Goal: Navigation & Orientation: Find specific page/section

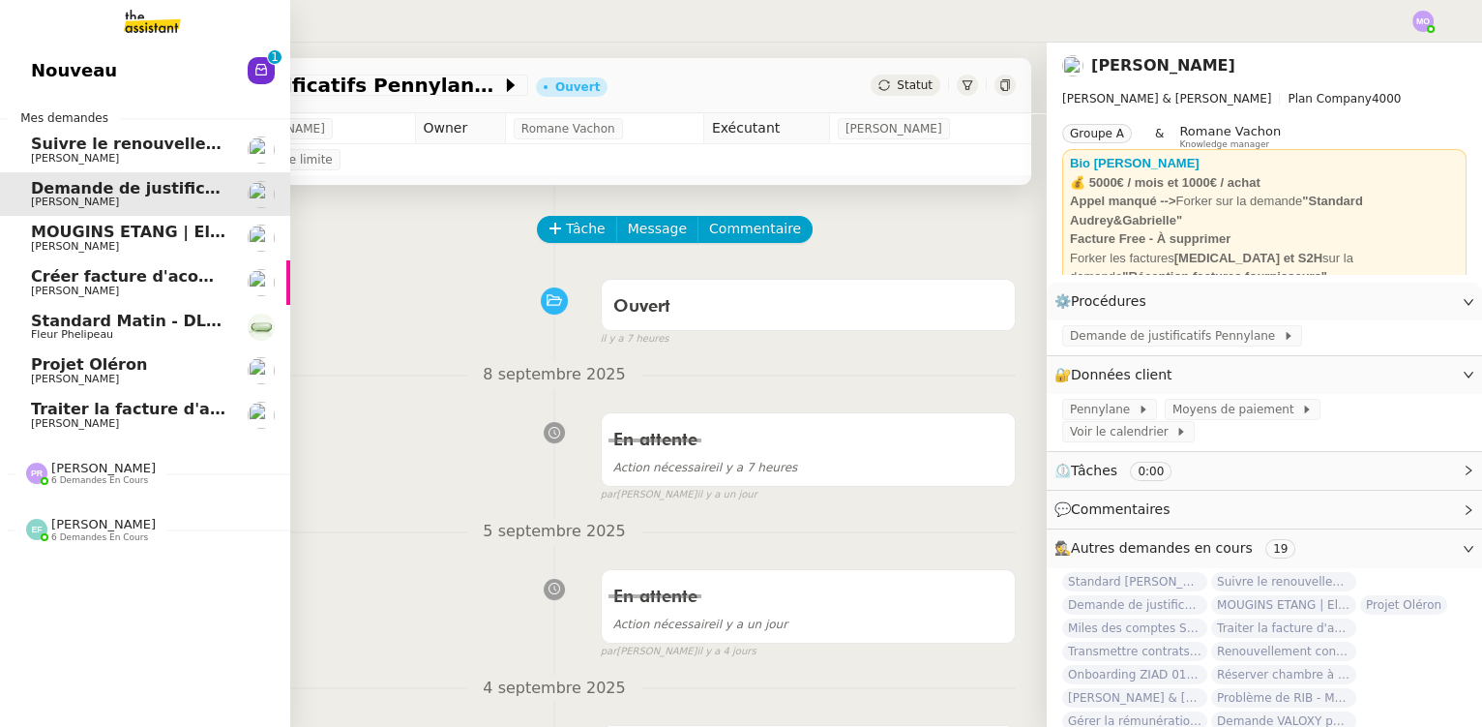
click at [143, 404] on span "Traiter la facture d'août" at bounding box center [135, 409] width 208 height 18
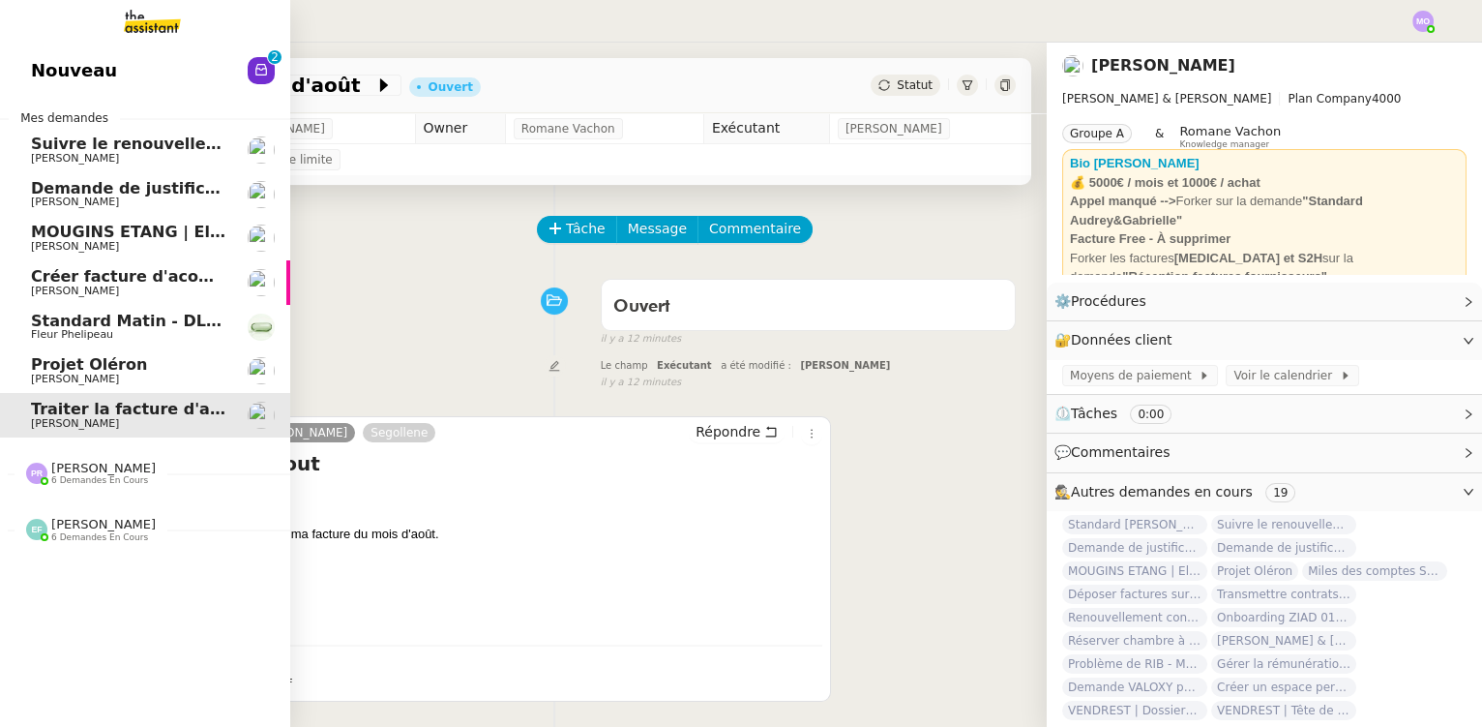
click at [178, 376] on span "[PERSON_NAME]" at bounding box center [128, 379] width 195 height 12
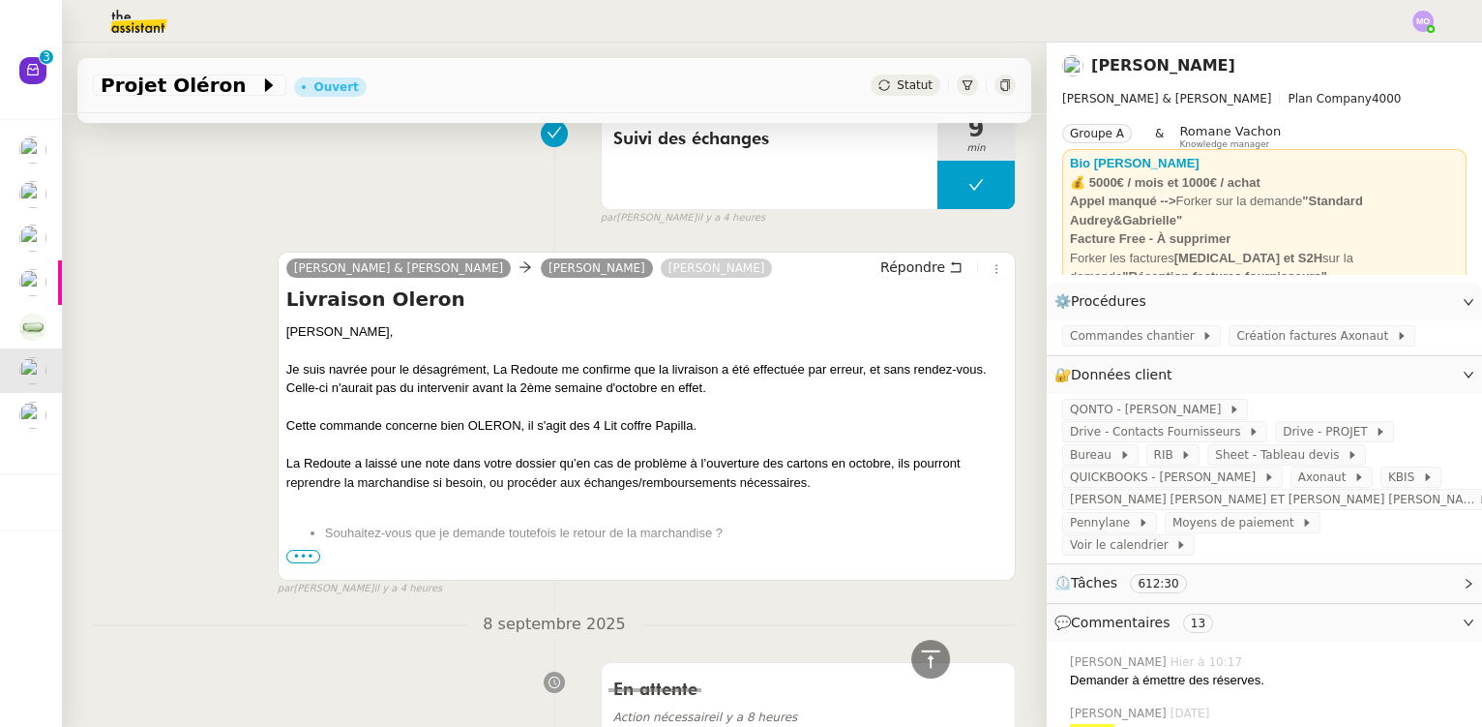
scroll to position [263, 0]
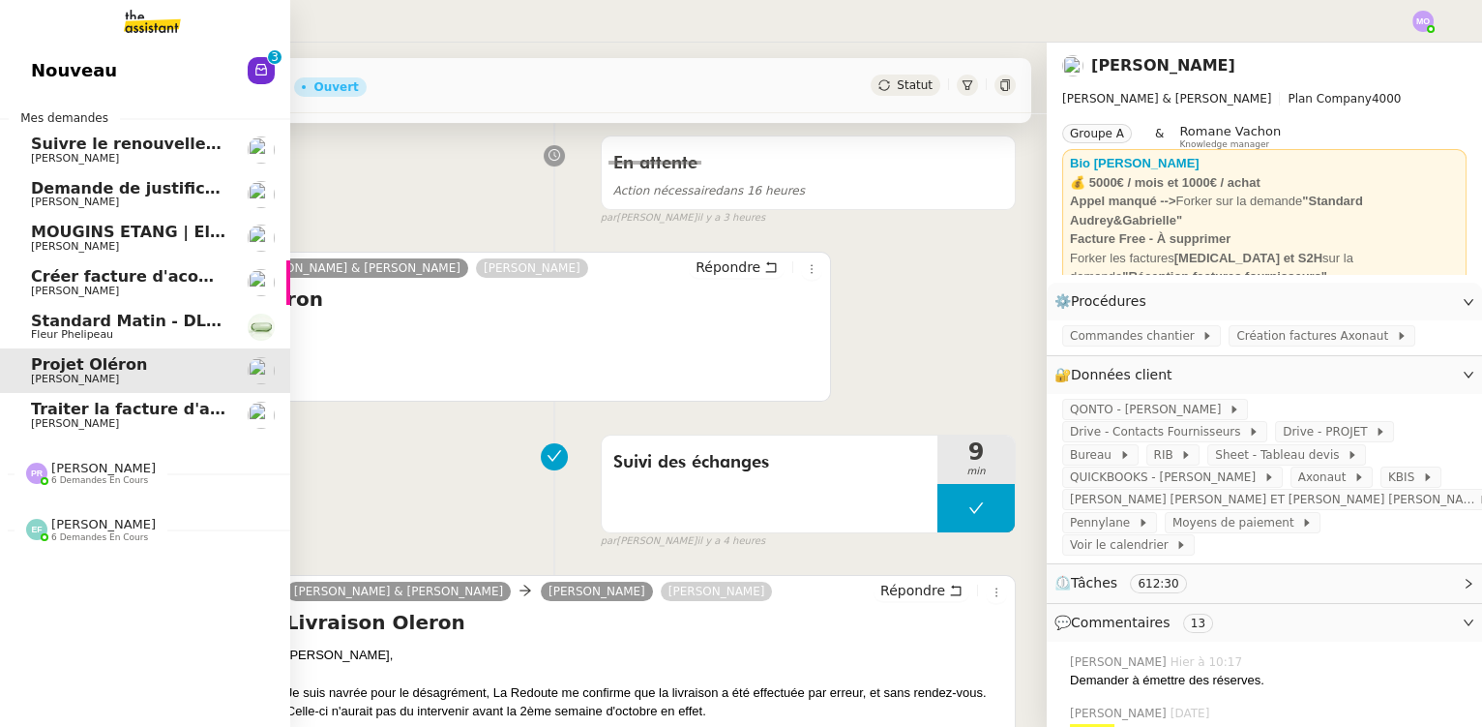
click at [142, 425] on span "[PERSON_NAME]" at bounding box center [128, 424] width 195 height 12
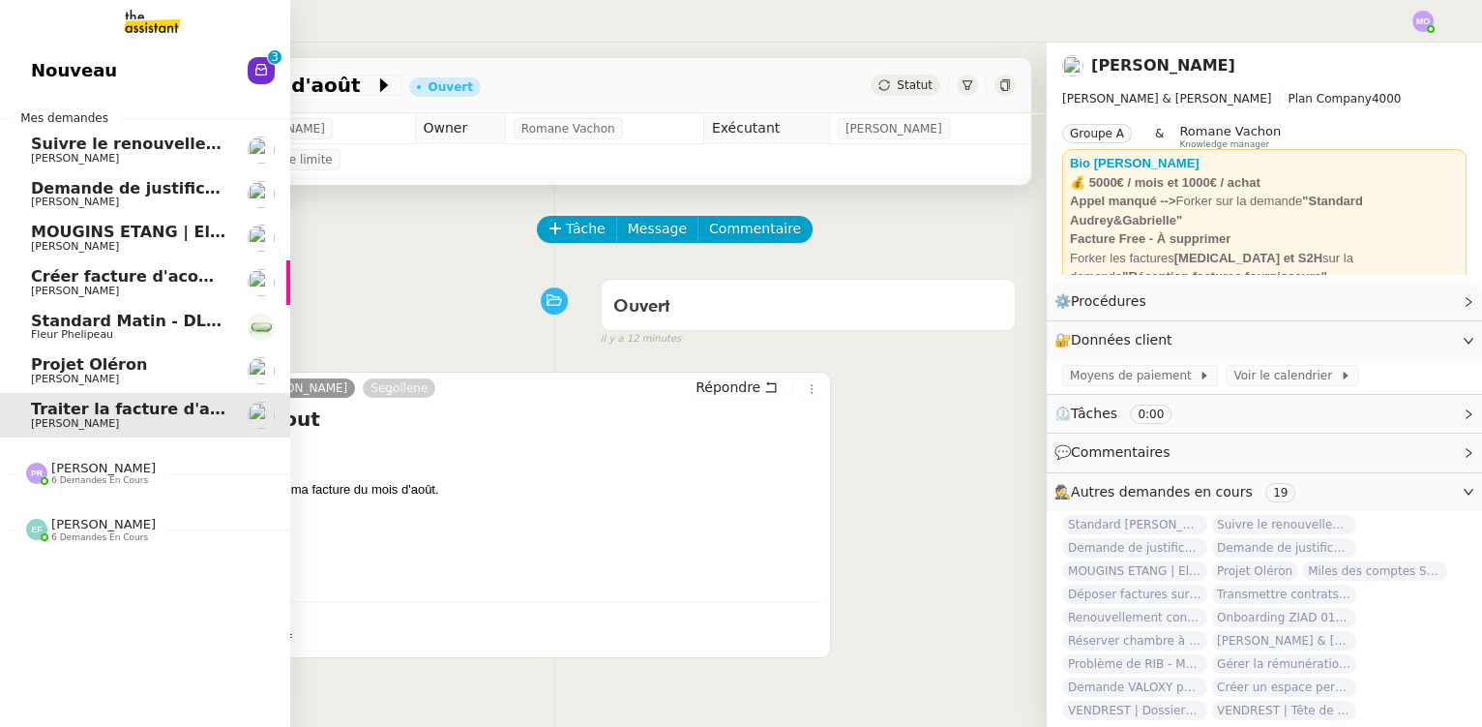
click at [121, 323] on span "Standard Matin - DLAB" at bounding box center [130, 321] width 199 height 18
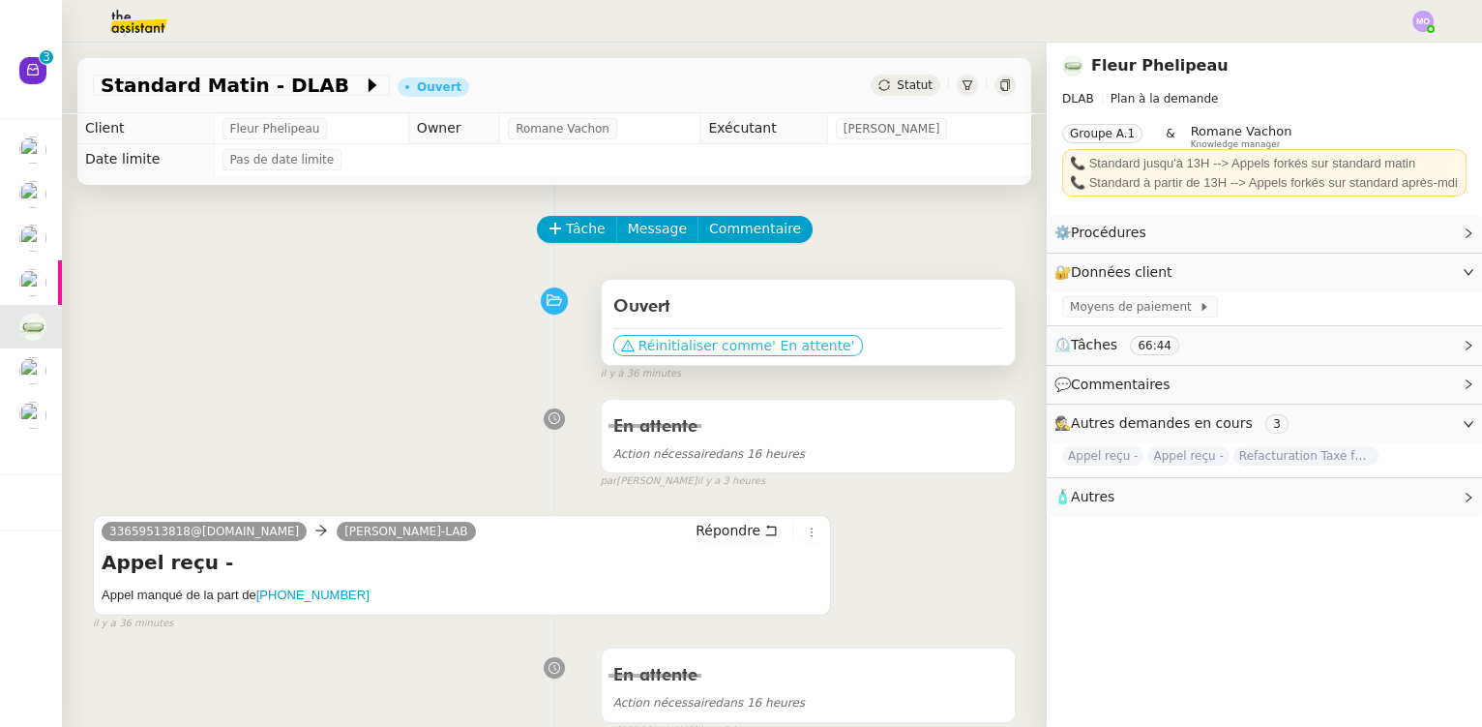
click at [727, 355] on span "Réinitialiser comme" at bounding box center [705, 345] width 134 height 19
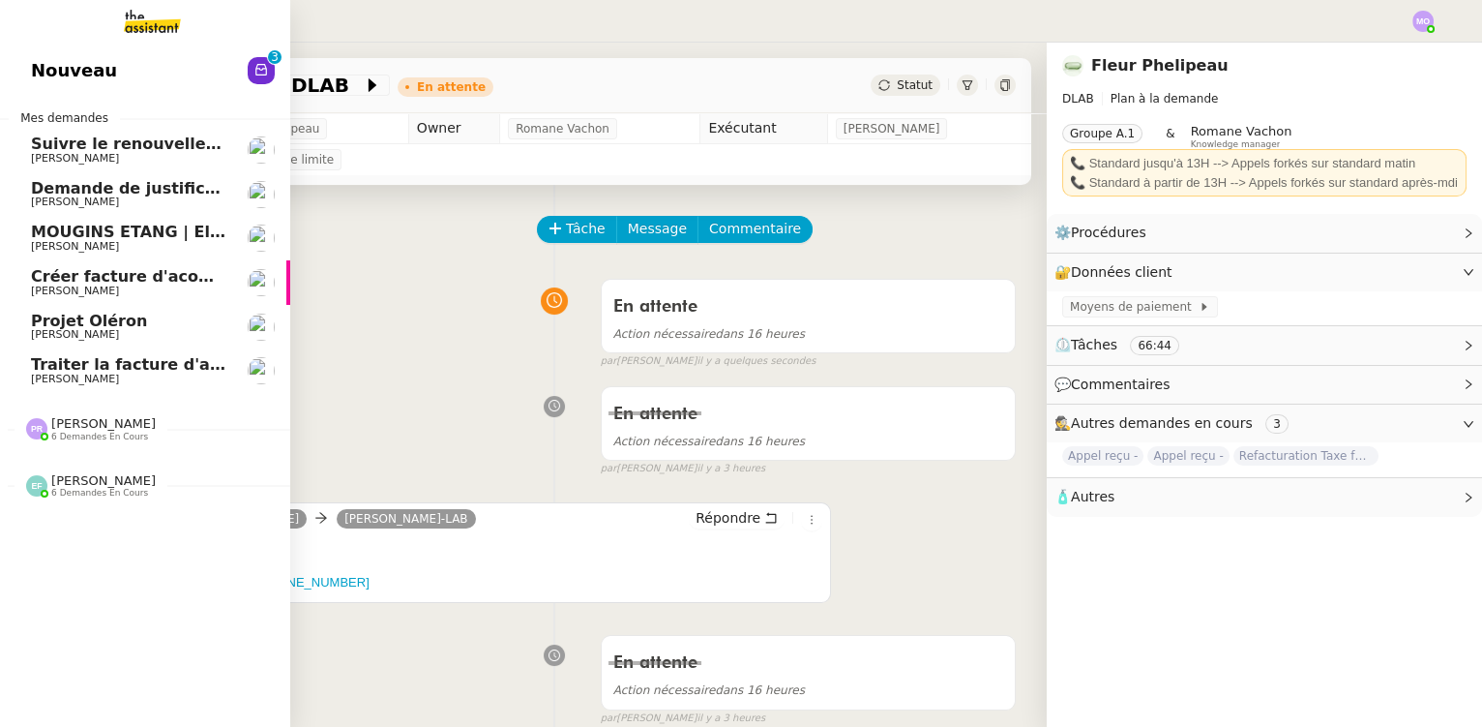
click at [136, 285] on span "[PERSON_NAME]" at bounding box center [128, 291] width 195 height 12
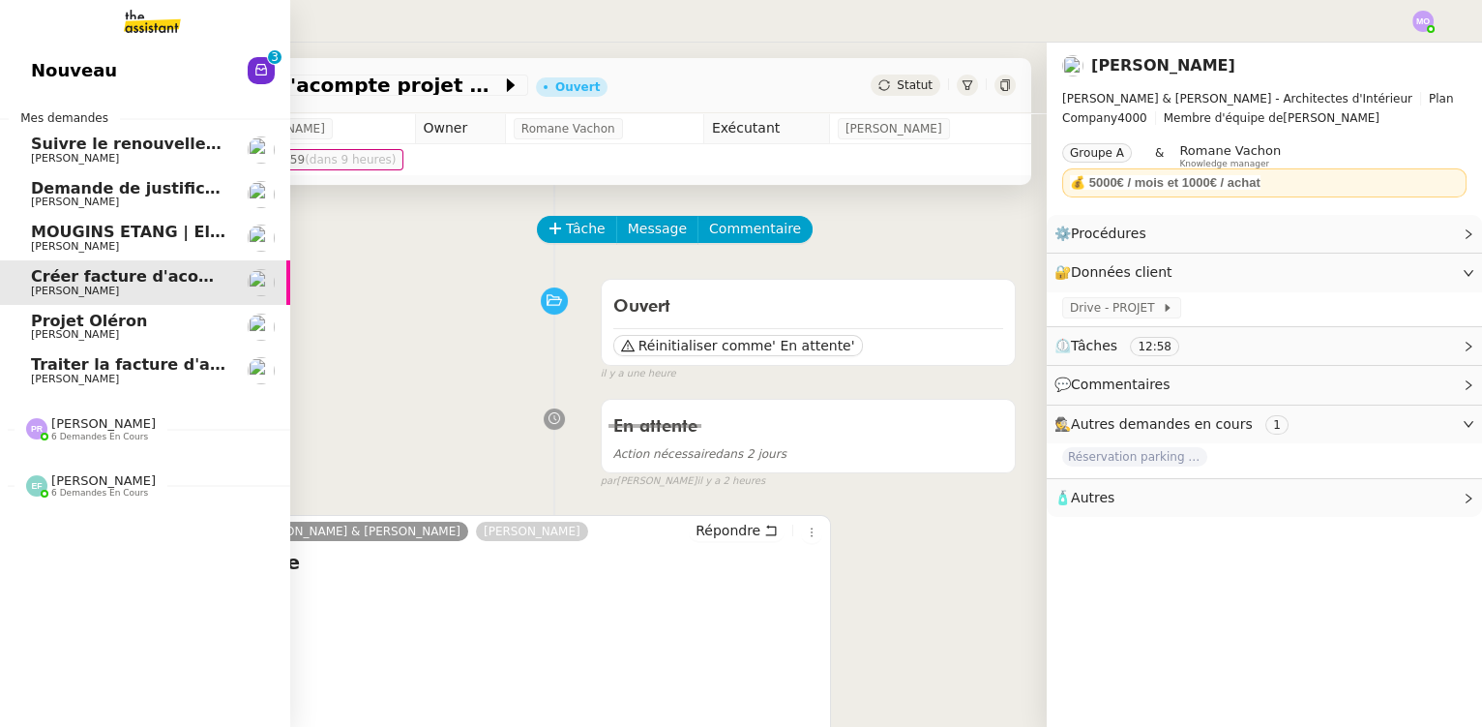
click at [139, 235] on span "MOUGINS ETANG | Electroménagers" at bounding box center [186, 232] width 311 height 18
